Goal: Information Seeking & Learning: Learn about a topic

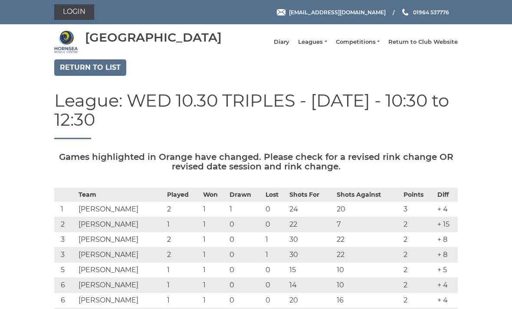
click at [95, 72] on link "Return to list" at bounding box center [90, 67] width 72 height 16
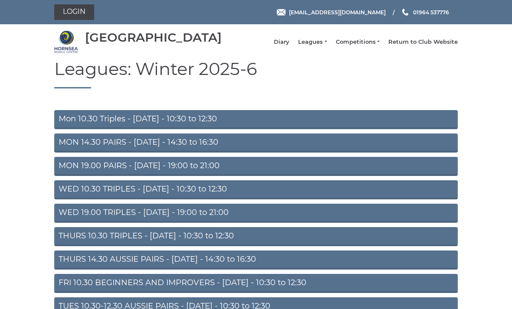
click at [277, 246] on link "THURS 10.30 TRIPLES - Thursday - 10:30 to 12:30" at bounding box center [256, 236] width 404 height 19
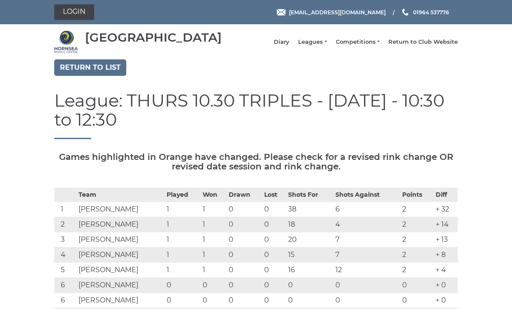
click at [101, 70] on link "Return to list" at bounding box center [90, 67] width 72 height 16
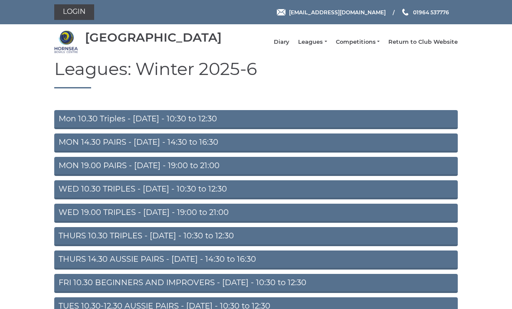
click at [292, 195] on link "WED 10.30 TRIPLES - Wednesday - 10:30 to 12:30" at bounding box center [256, 190] width 404 height 19
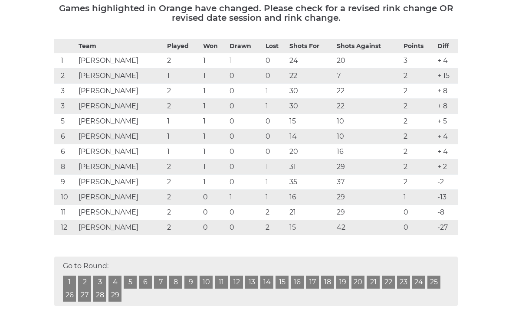
scroll to position [148, 0]
